Goal: Find specific page/section: Find specific page/section

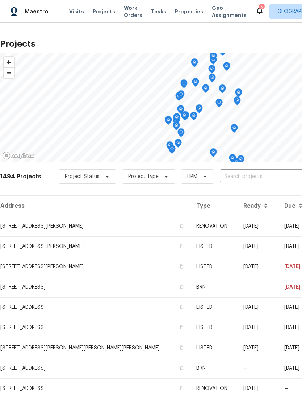
click at [259, 7] on div "2" at bounding box center [261, 7] width 5 height 7
click at [255, 8] on icon at bounding box center [259, 10] width 9 height 9
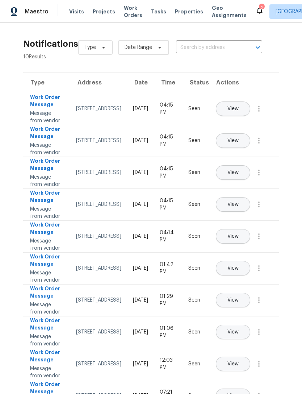
click at [103, 10] on span "Projects" at bounding box center [104, 11] width 22 height 7
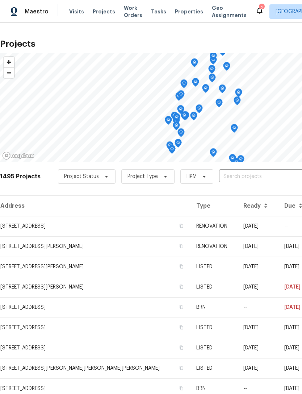
click at [99, 224] on td "[STREET_ADDRESS]" at bounding box center [95, 226] width 190 height 20
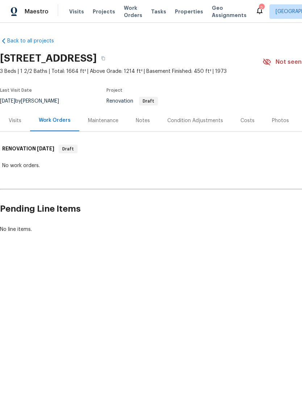
click at [16, 122] on div "Visits" at bounding box center [15, 120] width 13 height 7
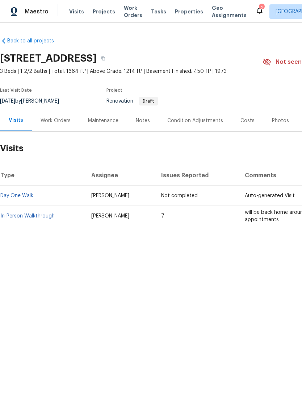
click at [47, 215] on link "In-Person Walkthrough" at bounding box center [27, 215] width 54 height 5
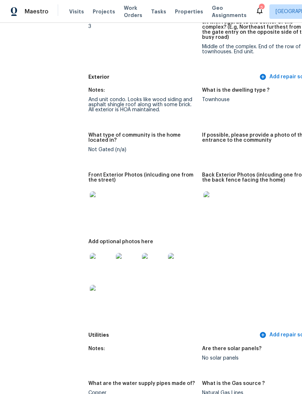
scroll to position [278, 0]
click at [90, 196] on img at bounding box center [101, 202] width 23 height 23
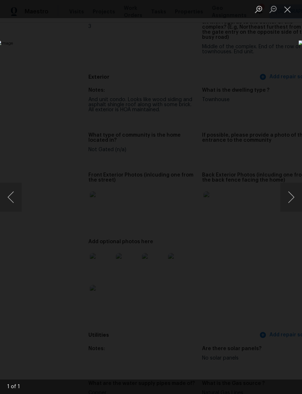
click at [290, 9] on button "Close lightbox" at bounding box center [287, 9] width 14 height 13
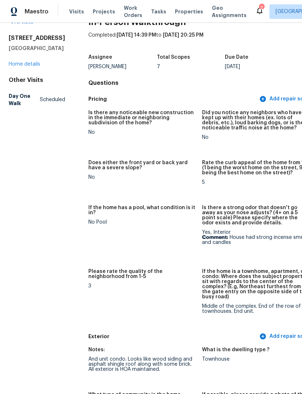
scroll to position [19, 0]
click at [102, 10] on span "Projects" at bounding box center [104, 11] width 22 height 7
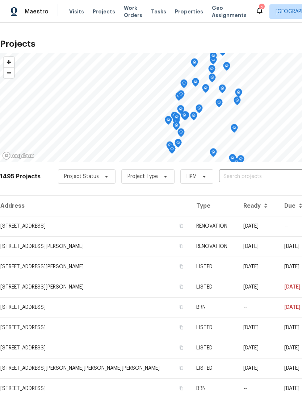
click at [257, 9] on icon at bounding box center [260, 10] width 6 height 7
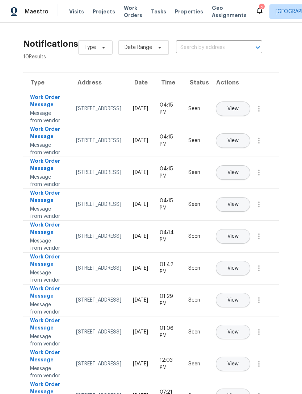
click at [181, 15] on span "Properties" at bounding box center [189, 11] width 28 height 7
